Goal: Information Seeking & Learning: Find contact information

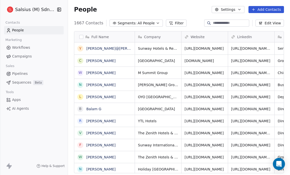
click at [156, 23] on icon "button" at bounding box center [158, 23] width 4 height 4
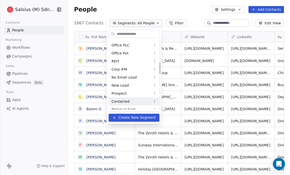
scroll to position [143, 0]
click at [135, 96] on div "Prospect" at bounding box center [133, 94] width 51 height 8
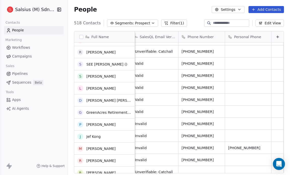
scroll to position [0, 0]
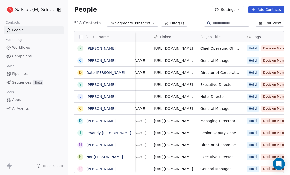
click at [151, 24] on icon "button" at bounding box center [153, 23] width 4 height 4
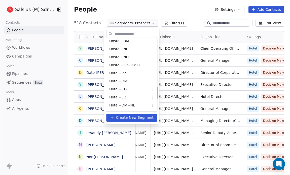
click at [124, 65] on span "Hostel+PP+DM+P" at bounding box center [125, 64] width 32 height 5
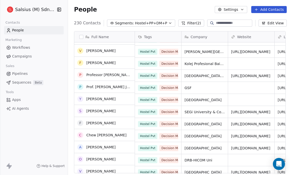
scroll to position [224, 0]
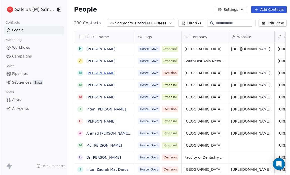
click at [113, 74] on link "[PERSON_NAME]" at bounding box center [100, 73] width 29 height 4
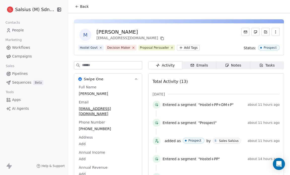
click at [131, 48] on icon at bounding box center [132, 47] width 3 height 3
click at [83, 7] on span "Back" at bounding box center [84, 6] width 9 height 5
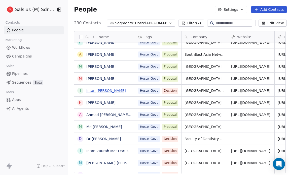
click at [118, 90] on link "Intan [PERSON_NAME]" at bounding box center [105, 91] width 39 height 4
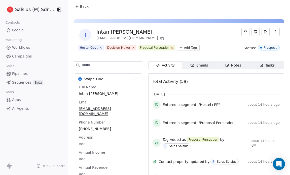
click at [170, 48] on icon at bounding box center [171, 47] width 3 height 3
click at [80, 5] on span "Back" at bounding box center [84, 6] width 9 height 5
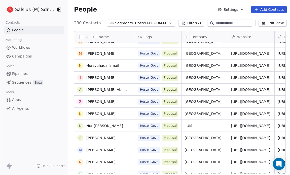
scroll to position [737, 0]
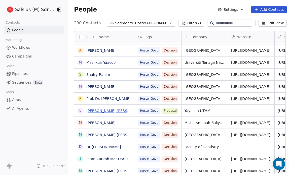
click at [113, 113] on link "[PERSON_NAME] [PERSON_NAME]" at bounding box center [116, 111] width 60 height 4
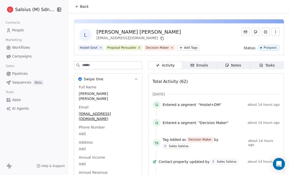
click at [138, 47] on icon at bounding box center [139, 48] width 2 height 2
click at [80, 6] on span "Back" at bounding box center [84, 6] width 9 height 5
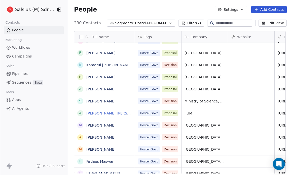
click at [113, 114] on link "[PERSON_NAME] [PERSON_NAME]" at bounding box center [116, 113] width 60 height 4
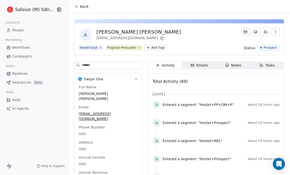
click at [83, 7] on span "Back" at bounding box center [84, 6] width 9 height 5
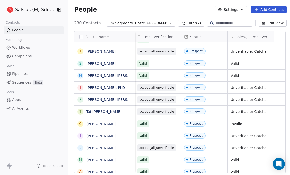
scroll to position [3, 0]
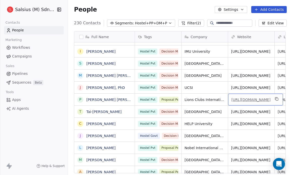
click at [255, 98] on link "[URL][DOMAIN_NAME]" at bounding box center [250, 100] width 39 height 4
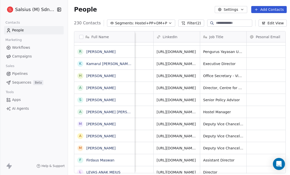
scroll to position [3, 121]
click at [183, 98] on link "[URL][DOMAIN_NAME]" at bounding box center [176, 100] width 39 height 4
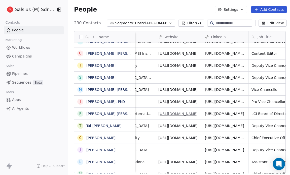
scroll to position [3, 73]
click at [237, 112] on link "[URL][DOMAIN_NAME]" at bounding box center [224, 114] width 39 height 4
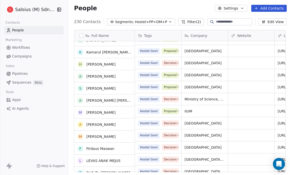
scroll to position [2482, 0]
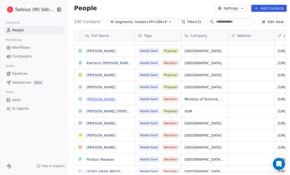
click at [106, 100] on link "[PERSON_NAME]" at bounding box center [100, 99] width 29 height 4
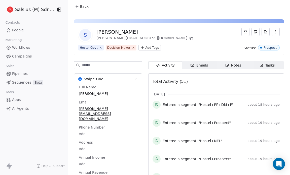
click at [78, 8] on icon at bounding box center [77, 7] width 4 height 4
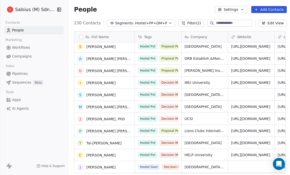
scroll to position [2475, 0]
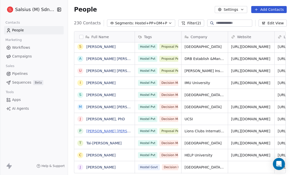
click at [112, 131] on link "[PERSON_NAME] [PERSON_NAME]" at bounding box center [116, 131] width 60 height 4
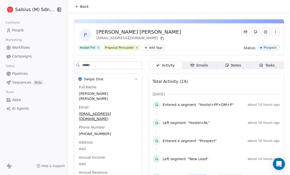
click at [81, 6] on span "Back" at bounding box center [84, 6] width 9 height 5
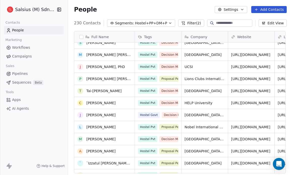
scroll to position [2548, 0]
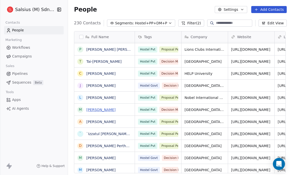
click at [108, 108] on link "[PERSON_NAME]" at bounding box center [100, 110] width 29 height 4
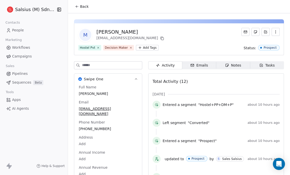
click at [79, 8] on button "Back" at bounding box center [82, 6] width 20 height 9
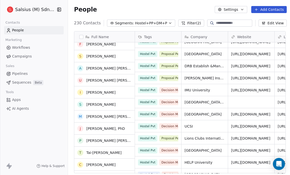
scroll to position [2441, 0]
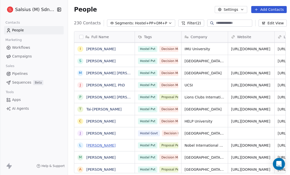
click at [106, 145] on link "[PERSON_NAME]" at bounding box center [100, 146] width 29 height 4
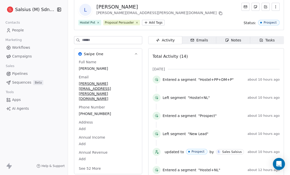
click at [91, 164] on button "See 52 More" at bounding box center [90, 168] width 28 height 9
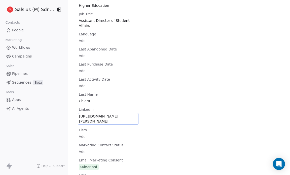
scroll to position [487, 0]
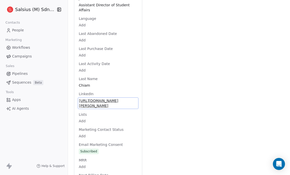
click at [110, 102] on div "Full Name [PERSON_NAME] Email [PERSON_NAME][EMAIL_ADDRESS][PERSON_NAME][DOMAIN_…" at bounding box center [108, 50] width 61 height 904
click at [101, 98] on span "[URL][DOMAIN_NAME][PERSON_NAME]" at bounding box center [108, 103] width 58 height 10
click at [105, 98] on span "[URL][DOMAIN_NAME][PERSON_NAME]" at bounding box center [108, 103] width 58 height 10
click at [109, 98] on span "[URL][DOMAIN_NAME][PERSON_NAME]" at bounding box center [108, 103] width 58 height 10
click at [95, 98] on span "[URL][DOMAIN_NAME][PERSON_NAME]" at bounding box center [108, 103] width 58 height 10
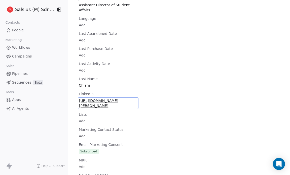
click at [81, 98] on span "[URL][DOMAIN_NAME][PERSON_NAME]" at bounding box center [108, 103] width 58 height 10
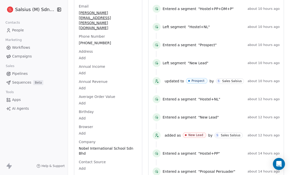
scroll to position [0, 0]
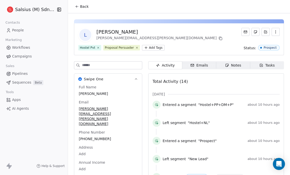
click at [80, 5] on button "Back" at bounding box center [82, 6] width 20 height 9
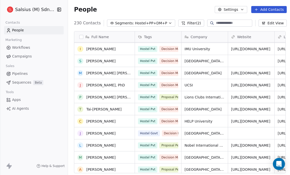
scroll to position [2525, 0]
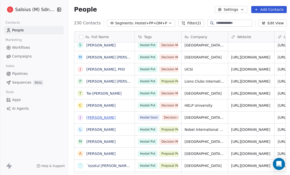
click at [109, 117] on link "[PERSON_NAME]" at bounding box center [100, 118] width 29 height 4
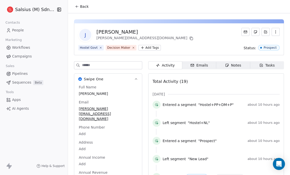
click at [109, 125] on div "Phone Number Add" at bounding box center [108, 131] width 61 height 12
click at [77, 6] on icon at bounding box center [77, 7] width 4 height 4
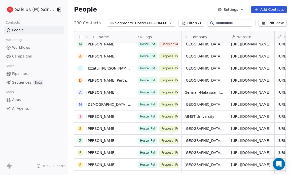
scroll to position [2644, 0]
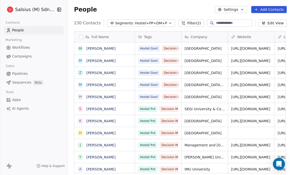
click at [169, 23] on icon "button" at bounding box center [170, 23] width 2 height 1
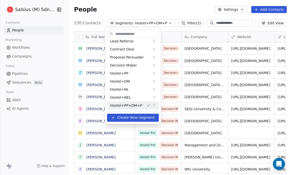
click at [163, 7] on html "Salsius (M) Sdn Bhd Contacts People Marketing Workflows Campaigns Sales Pipelin…" at bounding box center [145, 87] width 290 height 175
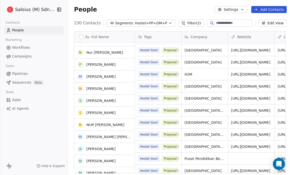
scroll to position [888, 0]
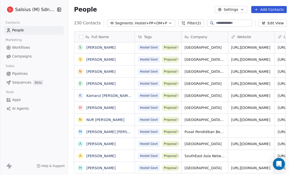
click at [168, 24] on icon "button" at bounding box center [170, 23] width 4 height 4
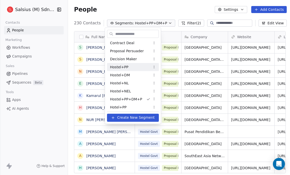
click at [125, 67] on span "Hostel+PP" at bounding box center [119, 66] width 18 height 5
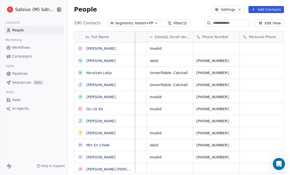
scroll to position [0, 407]
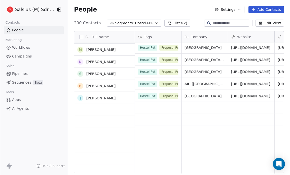
scroll to position [544, 0]
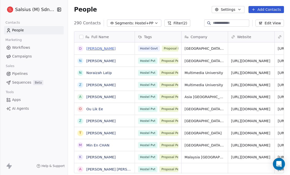
click at [114, 49] on link "[PERSON_NAME]" at bounding box center [100, 49] width 29 height 4
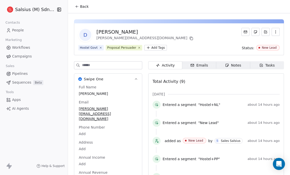
click at [76, 9] on button "Back" at bounding box center [82, 6] width 20 height 9
click at [75, 7] on icon at bounding box center [77, 7] width 4 height 4
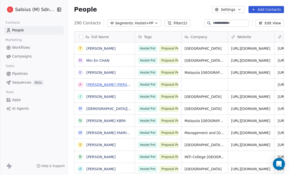
click at [95, 86] on link "[PERSON_NAME] [PERSON_NAME] Ali" at bounding box center [118, 85] width 65 height 4
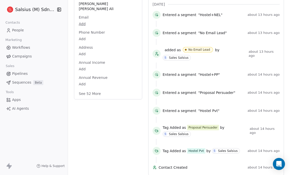
click at [93, 89] on button "See 52 More" at bounding box center [90, 93] width 28 height 9
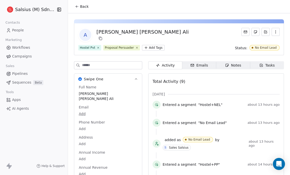
click at [78, 9] on button "Back" at bounding box center [82, 6] width 20 height 9
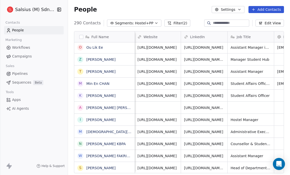
scroll to position [0, 94]
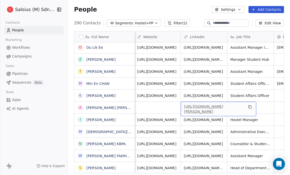
click at [206, 105] on link "[URL][DOMAIN_NAME][PERSON_NAME]" at bounding box center [203, 109] width 39 height 9
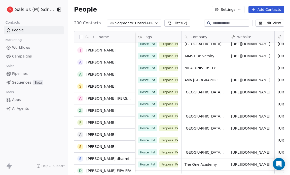
scroll to position [1079, 0]
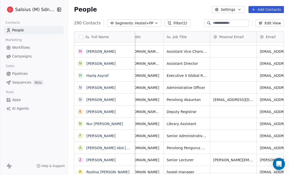
click at [154, 22] on icon "button" at bounding box center [156, 23] width 4 height 4
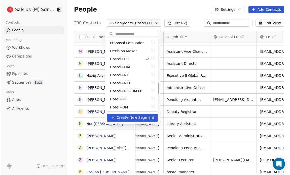
scroll to position [266, 0]
click at [127, 90] on span "Hostel+PP+DM+P" at bounding box center [126, 90] width 32 height 5
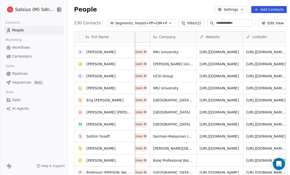
scroll to position [193, 0]
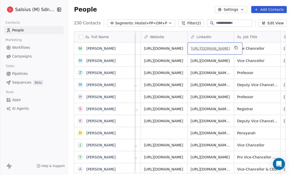
click at [216, 47] on link "[URL][DOMAIN_NAME]" at bounding box center [210, 49] width 39 height 4
